Goal: Information Seeking & Learning: Understand process/instructions

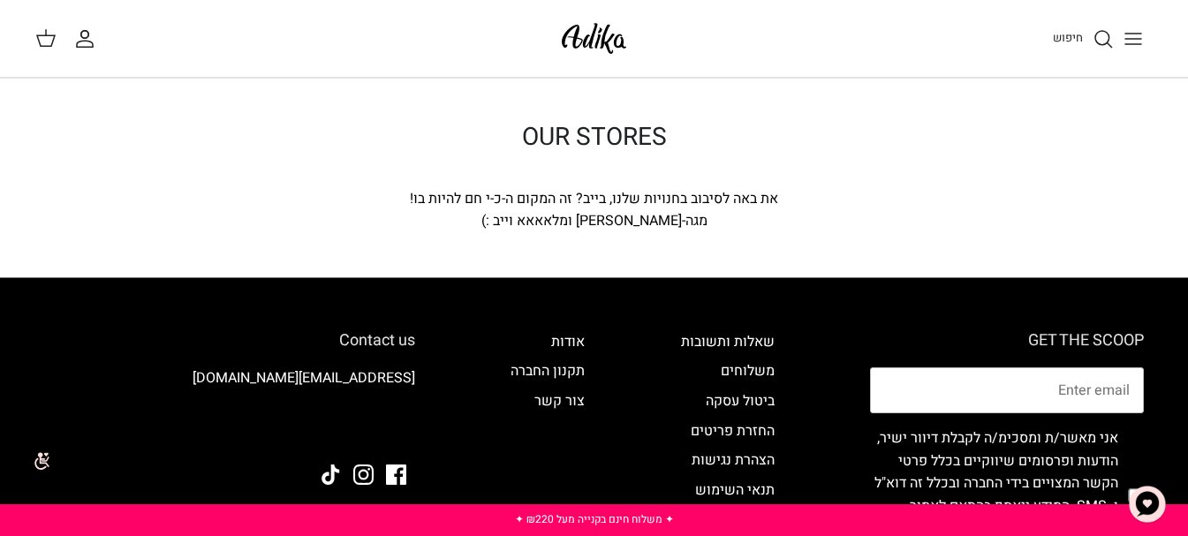
click at [593, 140] on h1 "OUR STORES" at bounding box center [594, 138] width 636 height 30
click at [1098, 42] on circle "חיפוש" at bounding box center [1102, 38] width 14 height 14
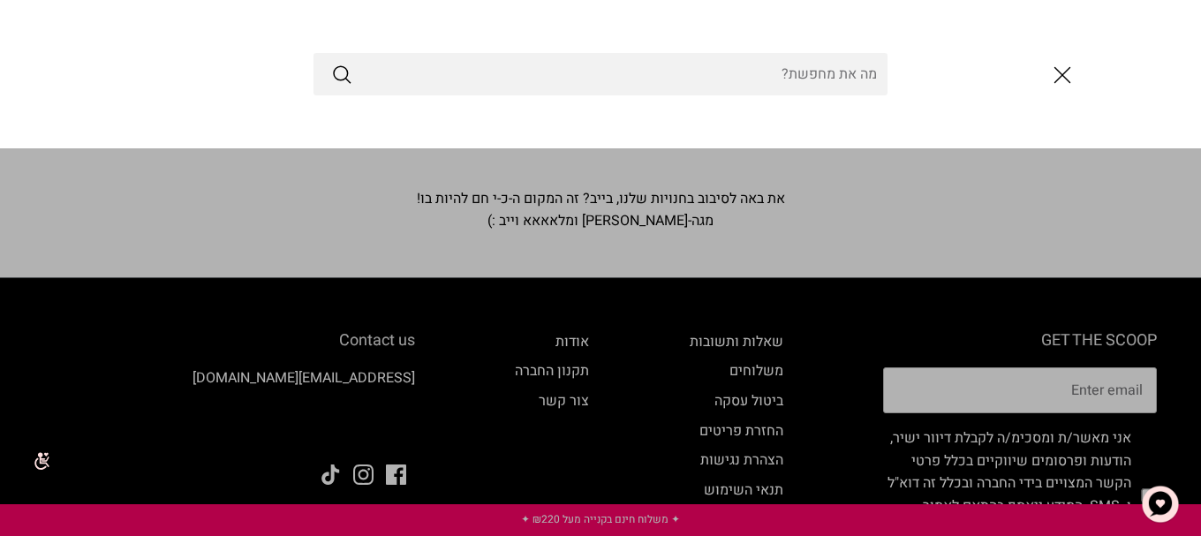
click at [1077, 69] on icon "סגור" at bounding box center [1063, 75] width 30 height 30
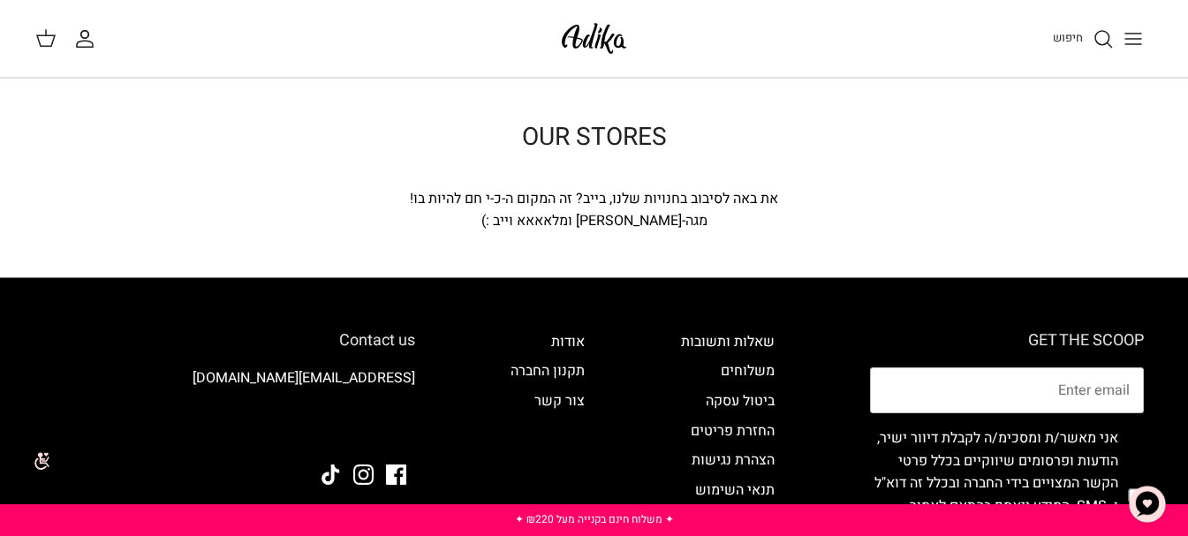
click at [1135, 32] on icon "Toggle menu" at bounding box center [1133, 38] width 21 height 21
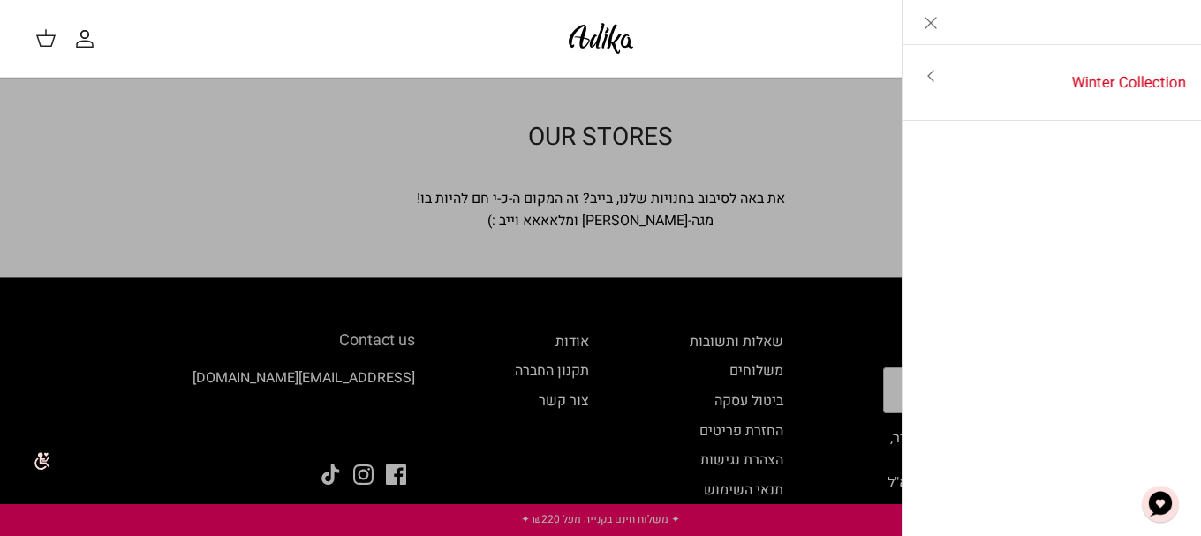
click at [608, 222] on link "Toggle menu" at bounding box center [600, 268] width 1201 height 536
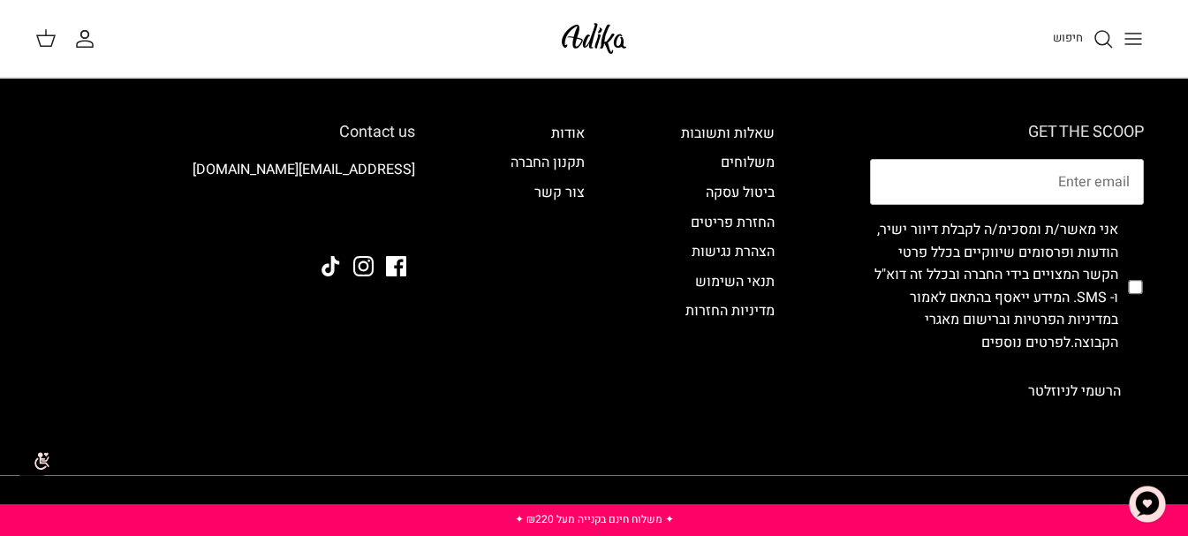
scroll to position [177, 0]
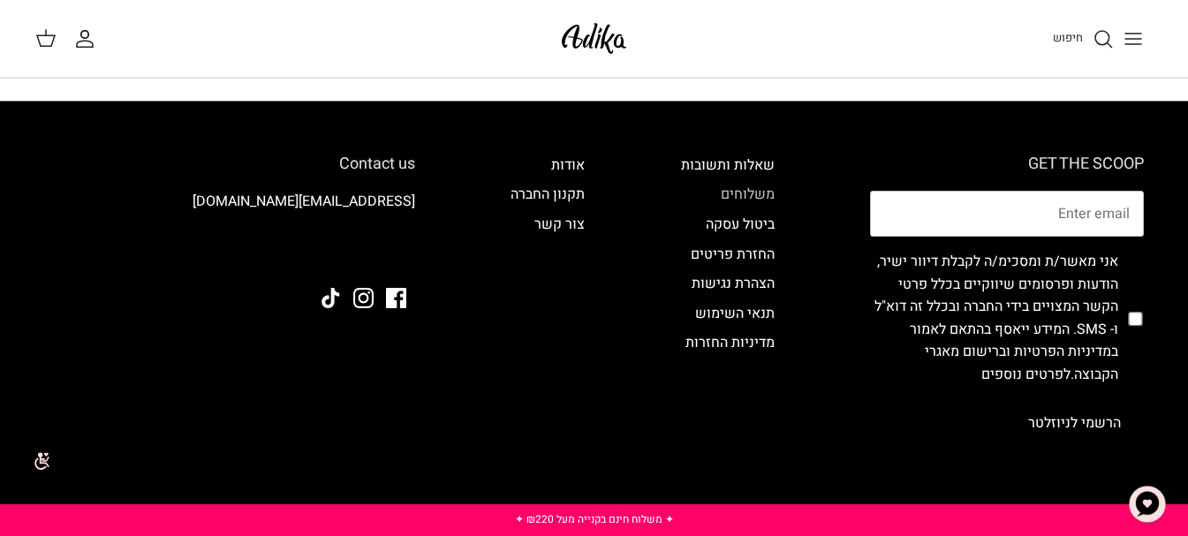
click at [749, 187] on link "משלוחים" at bounding box center [748, 194] width 54 height 21
